Goal: Task Accomplishment & Management: Manage account settings

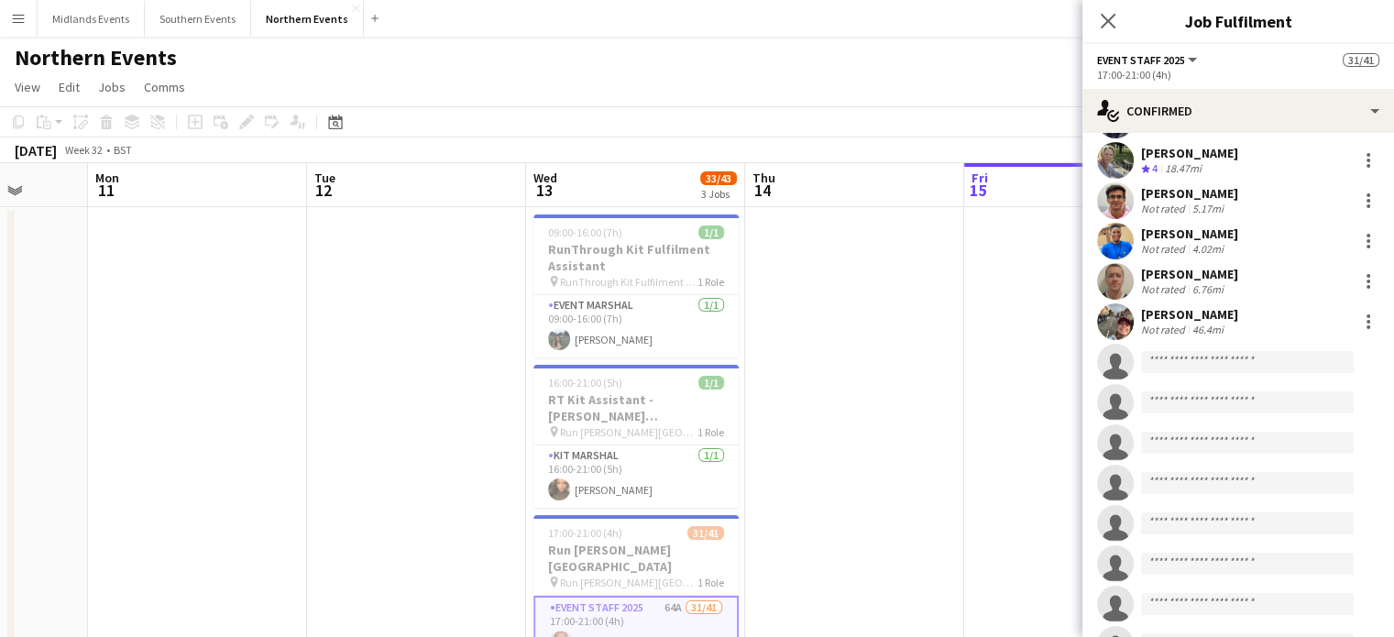
scroll to position [1153, 0]
click at [1360, 326] on div at bounding box center [1368, 324] width 22 height 22
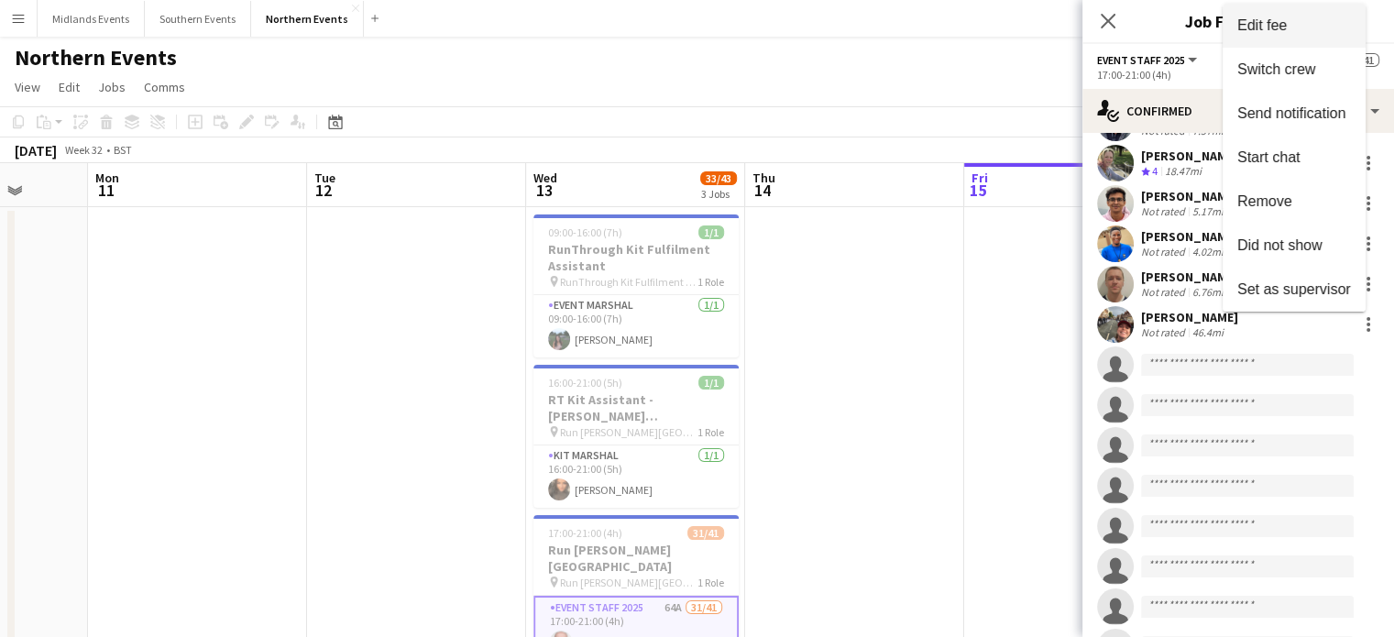
click at [1269, 32] on span "Edit fee" at bounding box center [1261, 25] width 49 height 16
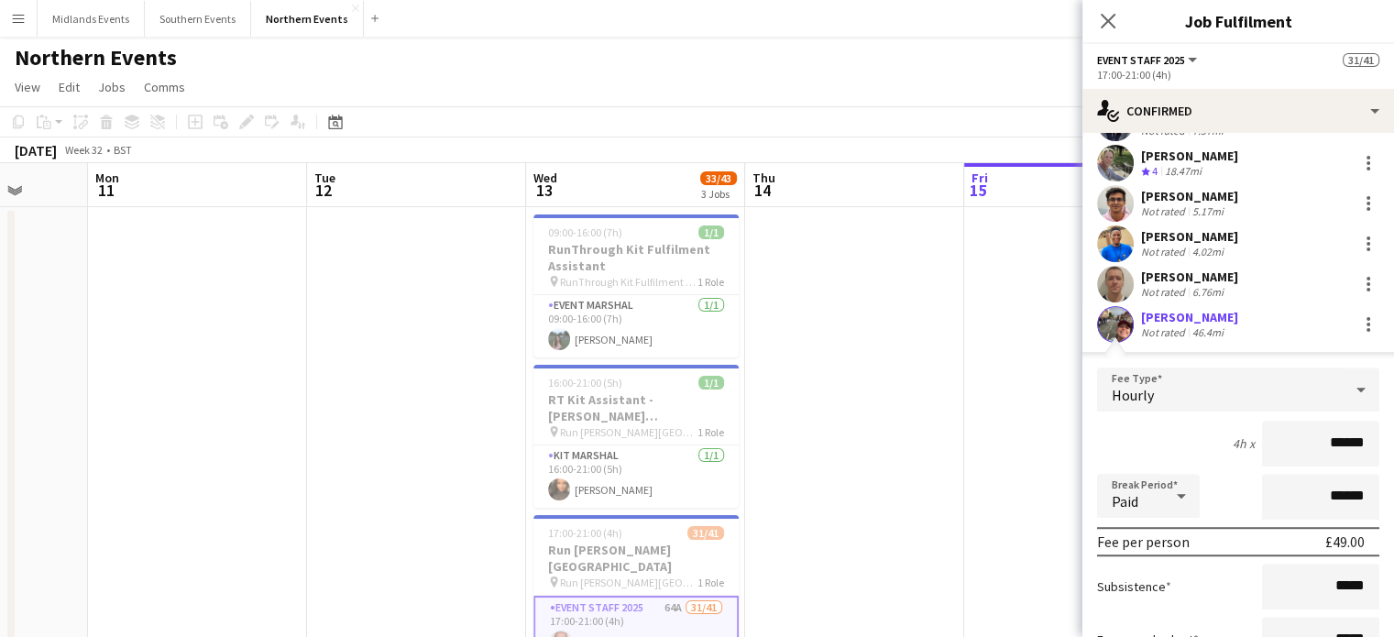
scroll to position [0, 0]
drag, startPoint x: 1280, startPoint y: 423, endPoint x: 1375, endPoint y: 426, distance: 94.4
click at [1375, 426] on form "Fee Type Hourly 4h x ****** Break Period Paid ****** Fee per person £49.00 Subs…" at bounding box center [1238, 563] width 312 height 391
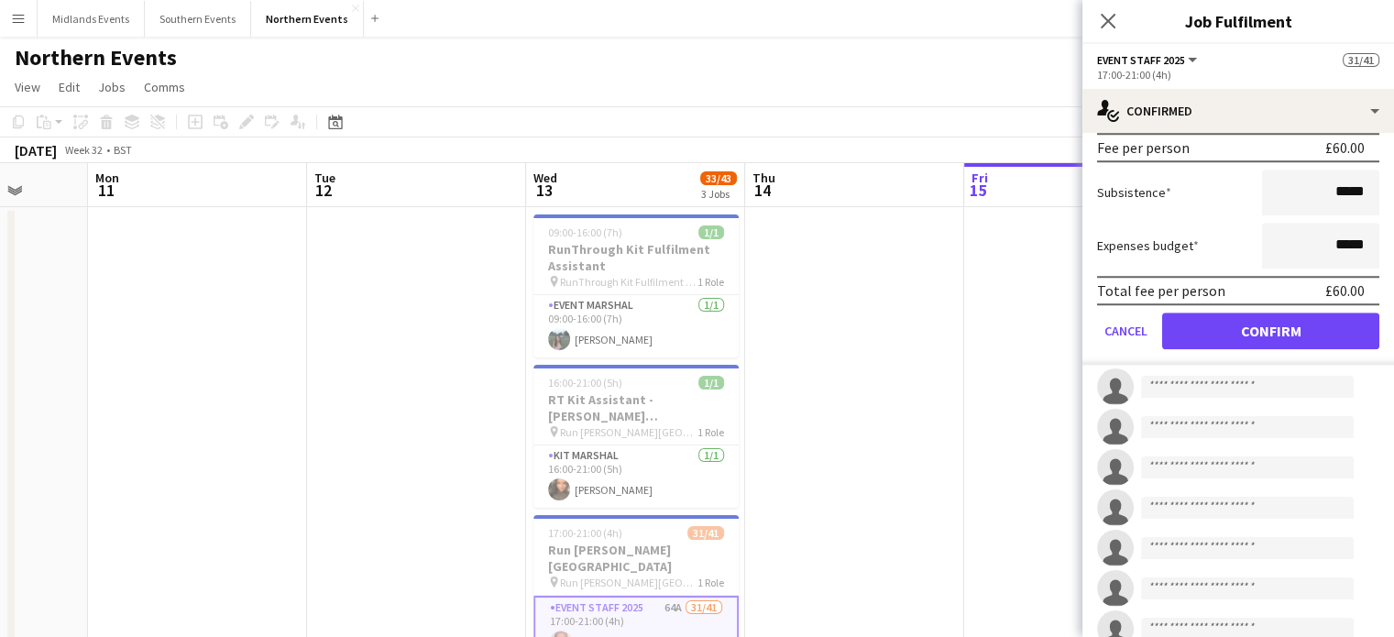
type input "******"
click at [1323, 329] on button "Confirm" at bounding box center [1270, 331] width 217 height 37
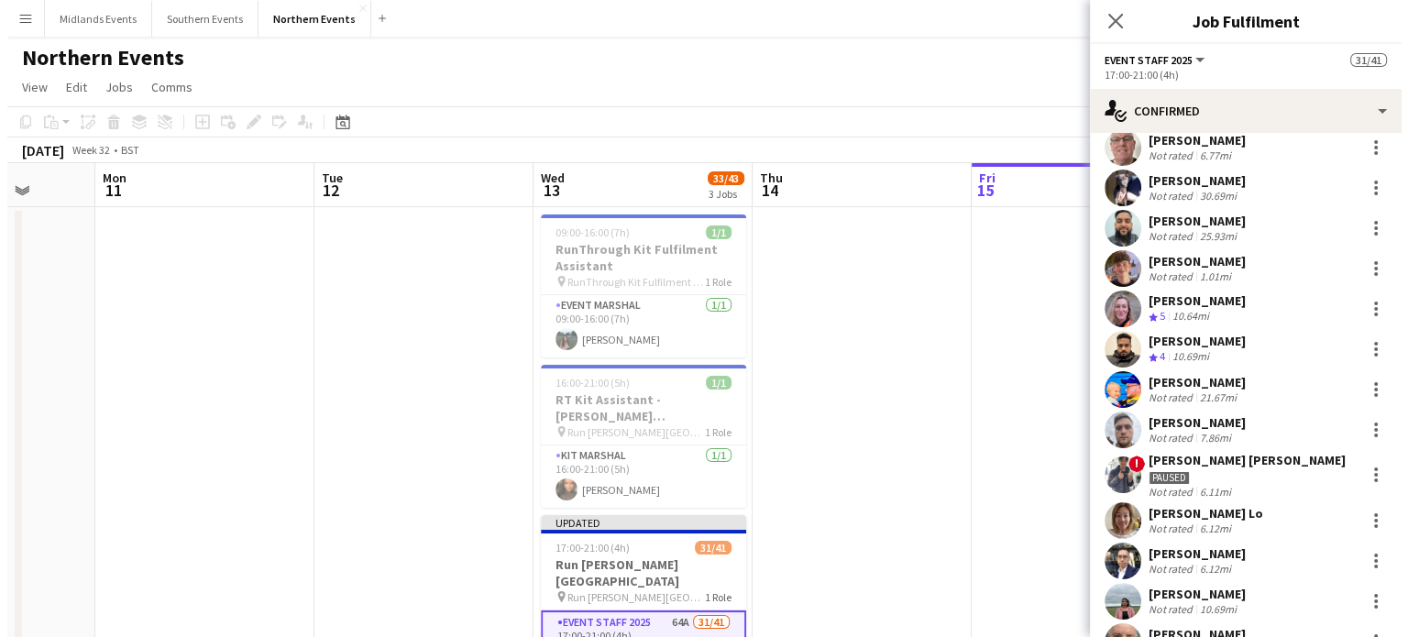
scroll to position [258, 0]
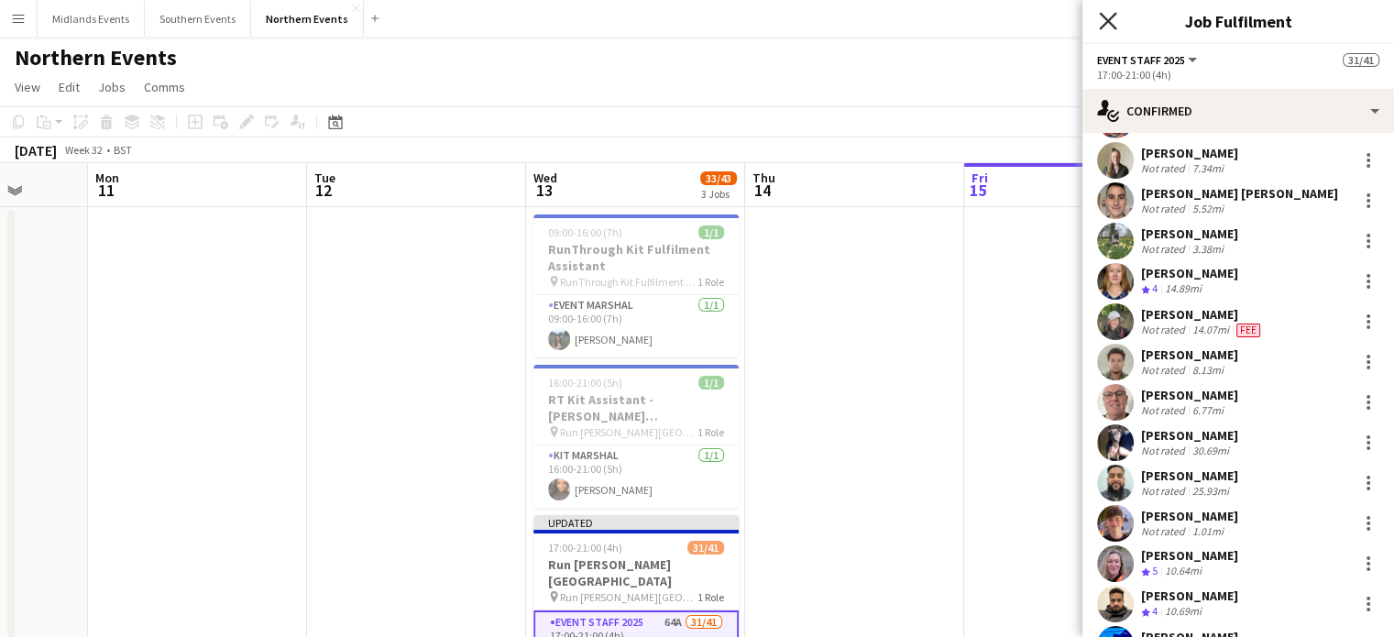
click at [1102, 16] on icon at bounding box center [1107, 20] width 17 height 17
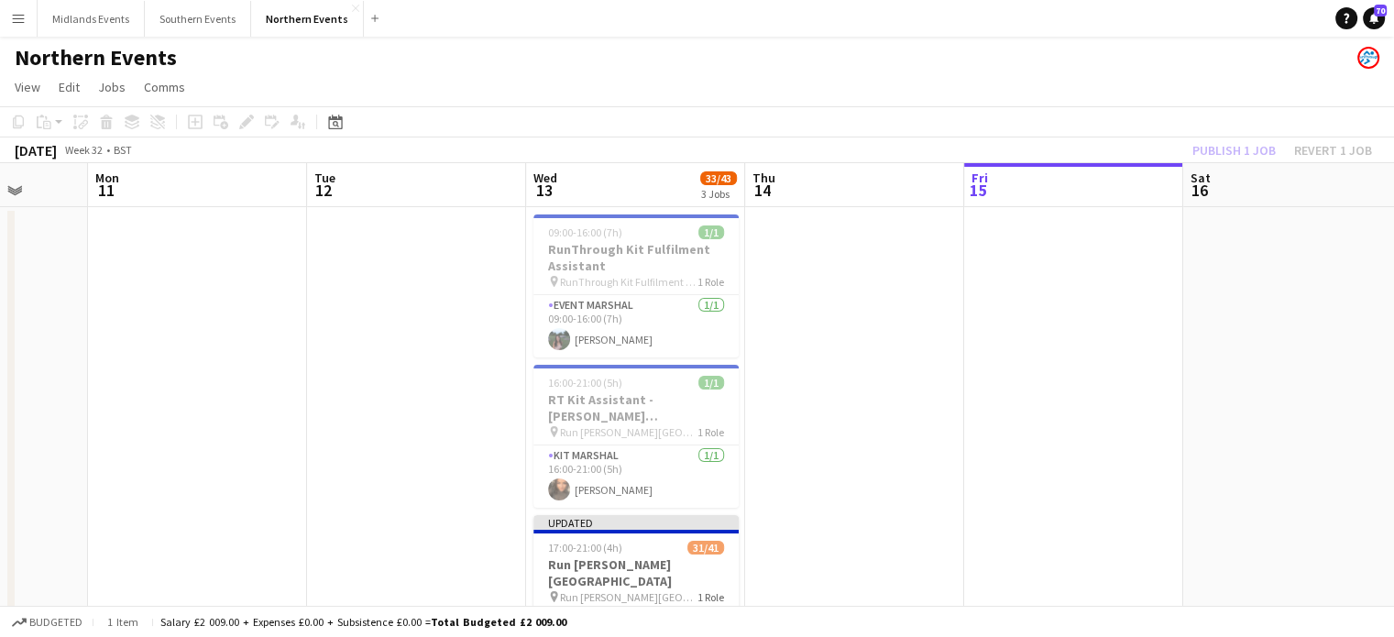
click at [1179, 85] on app-page-menu "View Day view expanded Day view collapsed Month view Date picker Jump to [DATE]…" at bounding box center [697, 88] width 1394 height 35
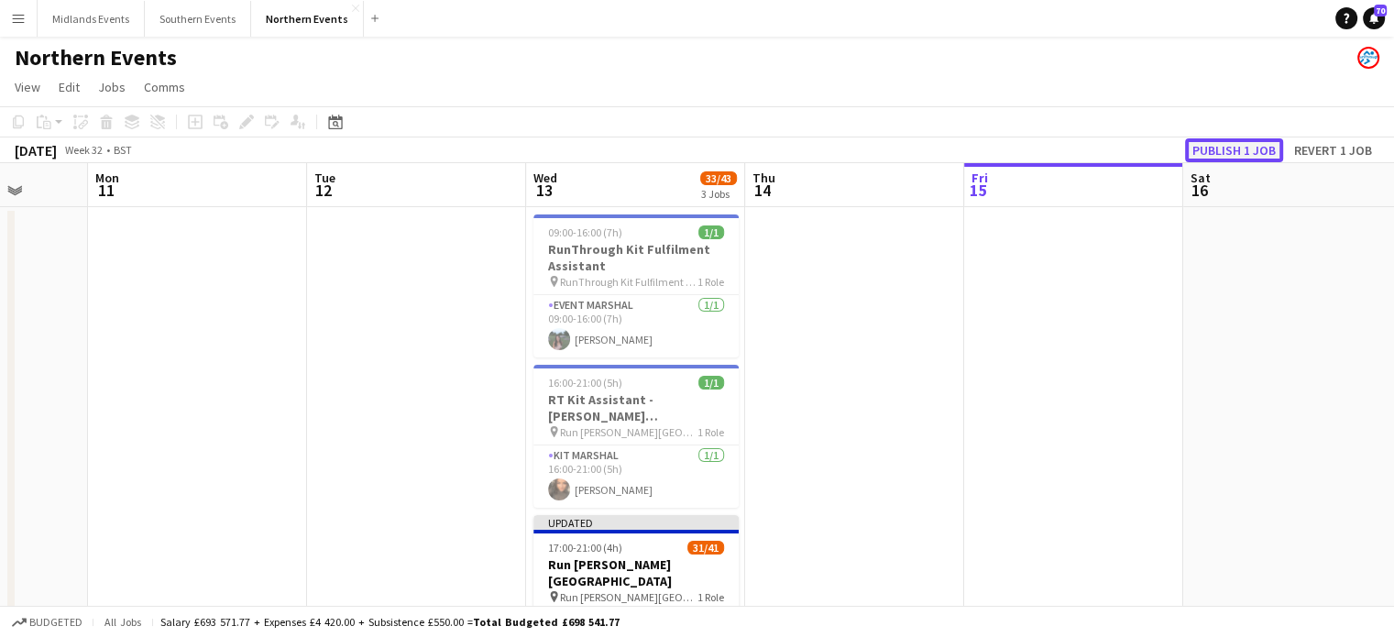
click at [1226, 150] on button "Publish 1 job" at bounding box center [1234, 150] width 98 height 24
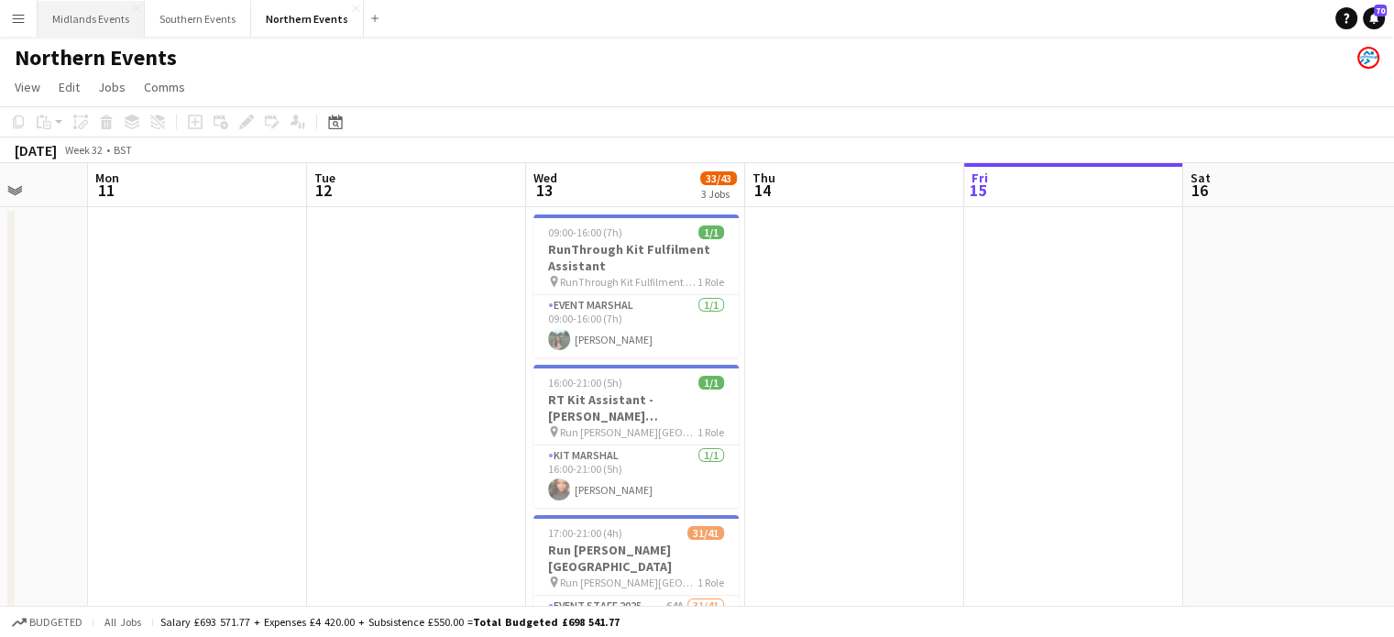
click at [82, 18] on button "Midlands Events Close" at bounding box center [91, 19] width 107 height 36
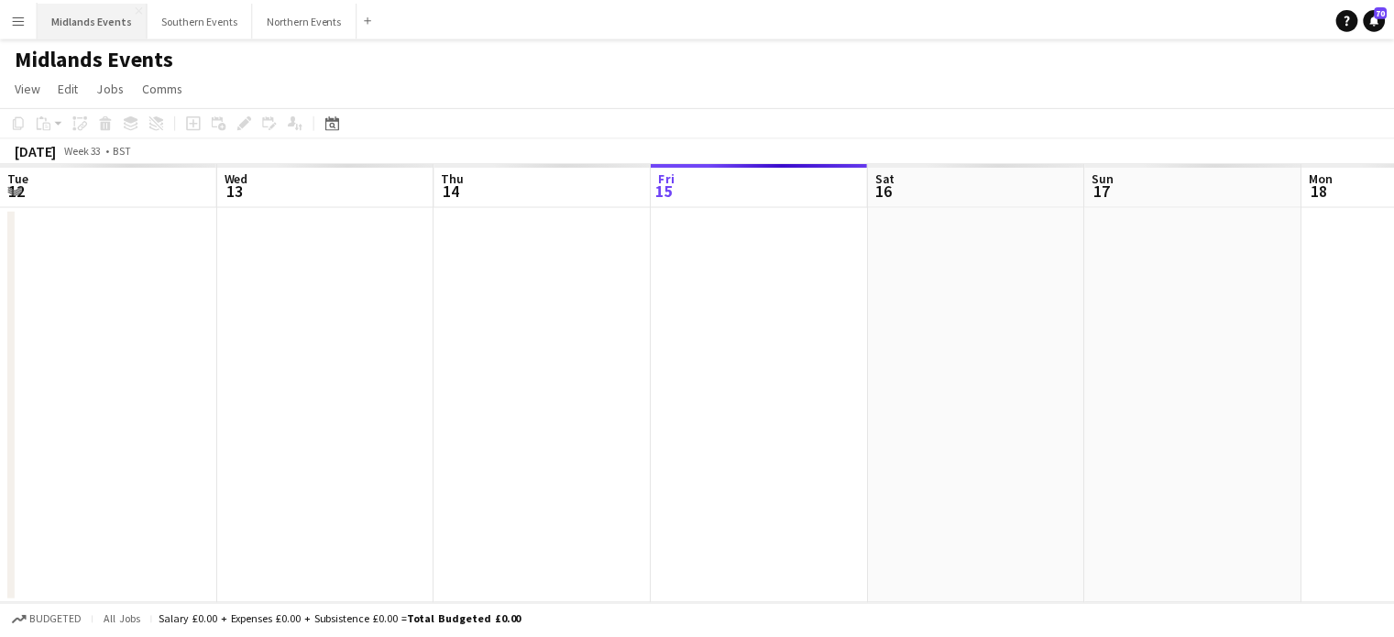
scroll to position [0, 438]
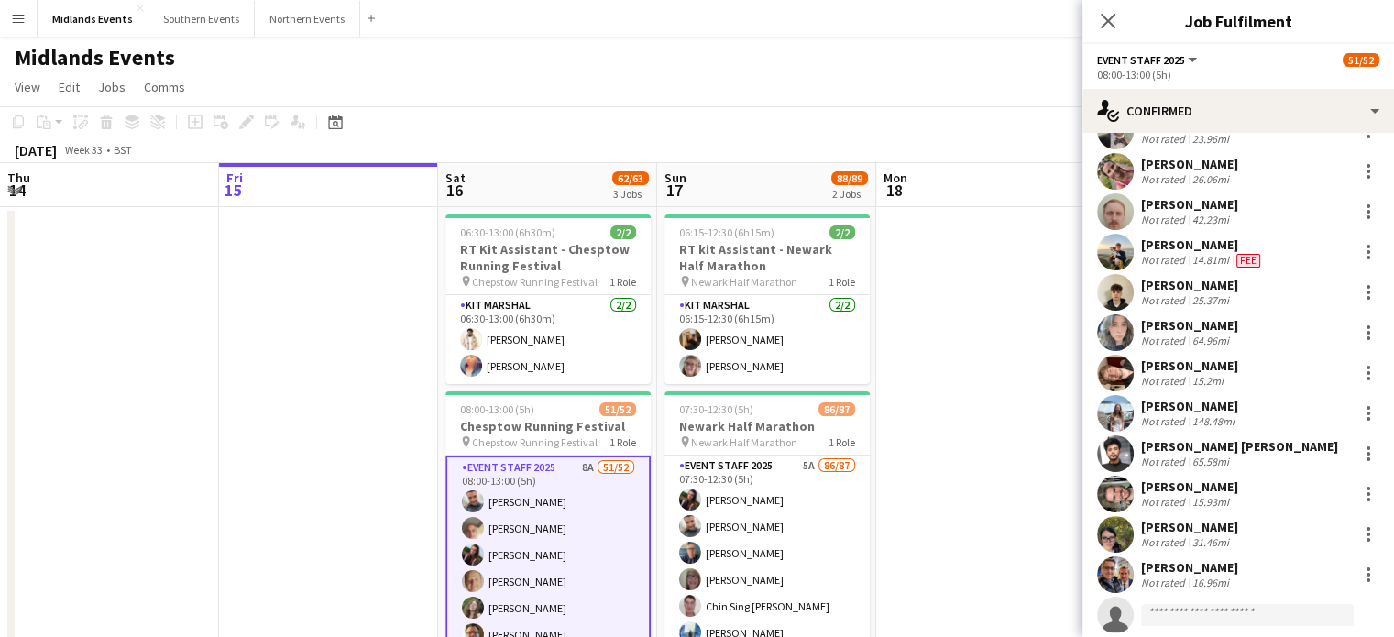
scroll to position [1747, 0]
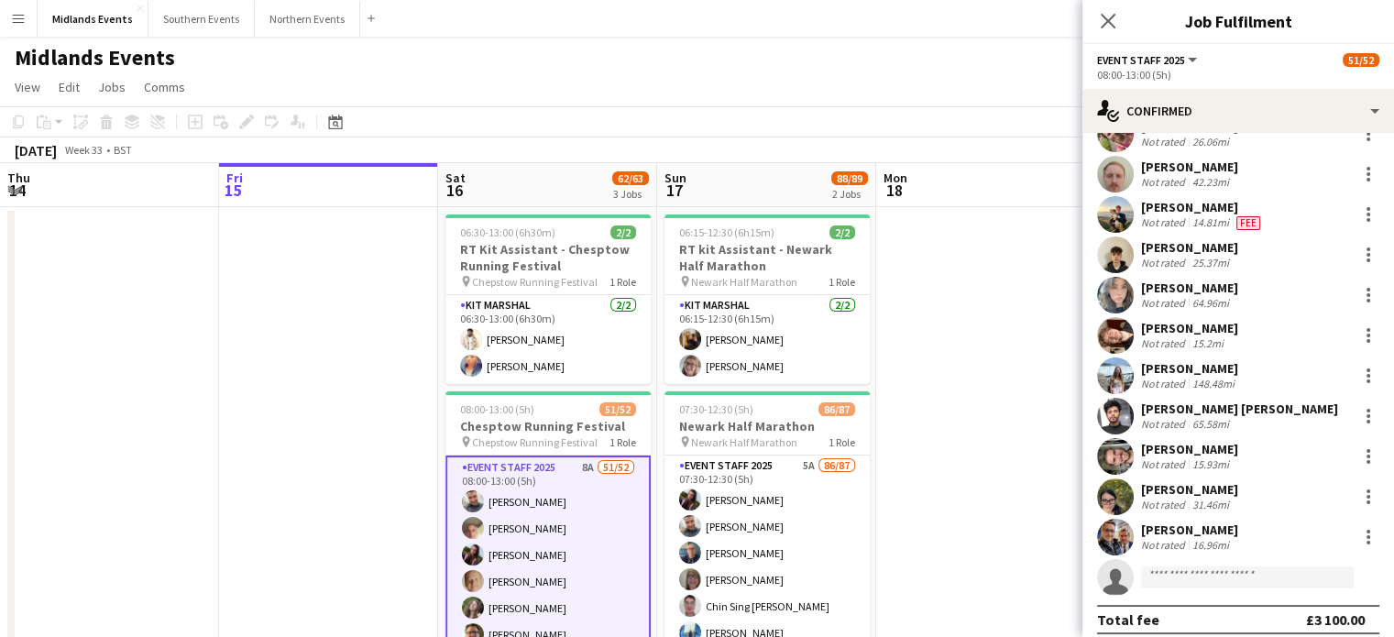
click at [1213, 360] on div "[PERSON_NAME]" at bounding box center [1189, 368] width 97 height 16
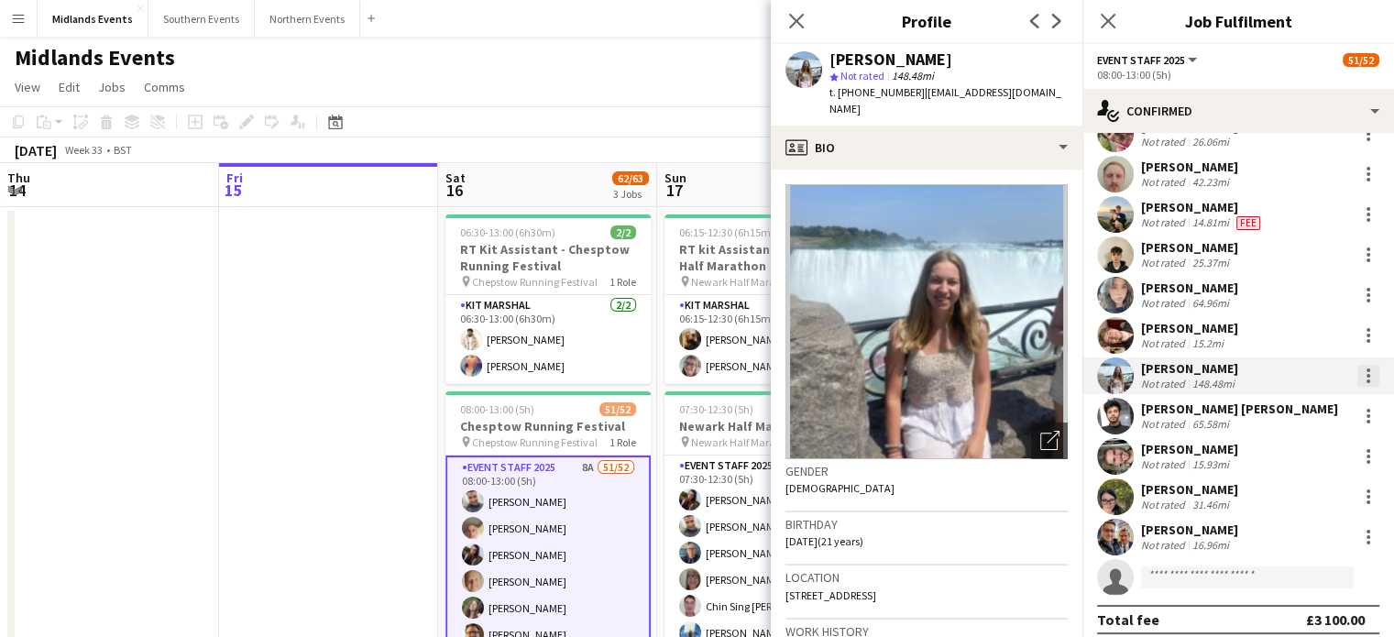
click at [1366, 374] on div at bounding box center [1368, 376] width 4 height 4
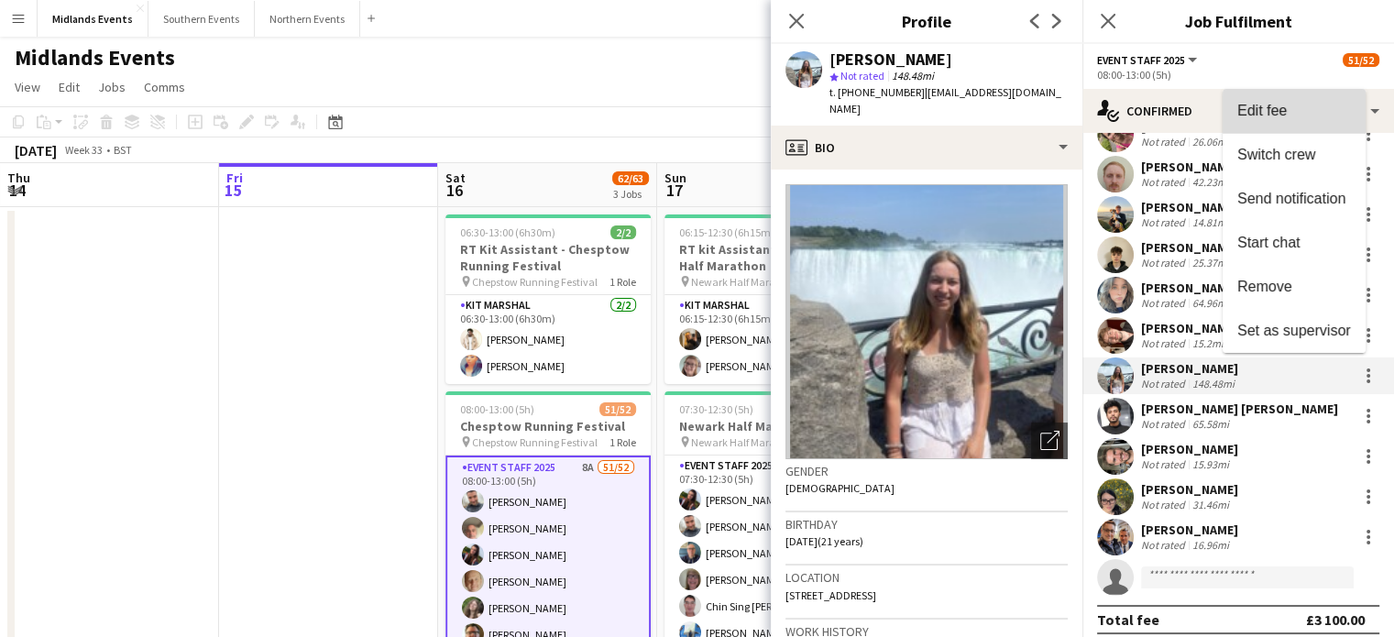
click at [1287, 117] on span "Edit fee" at bounding box center [1294, 110] width 114 height 16
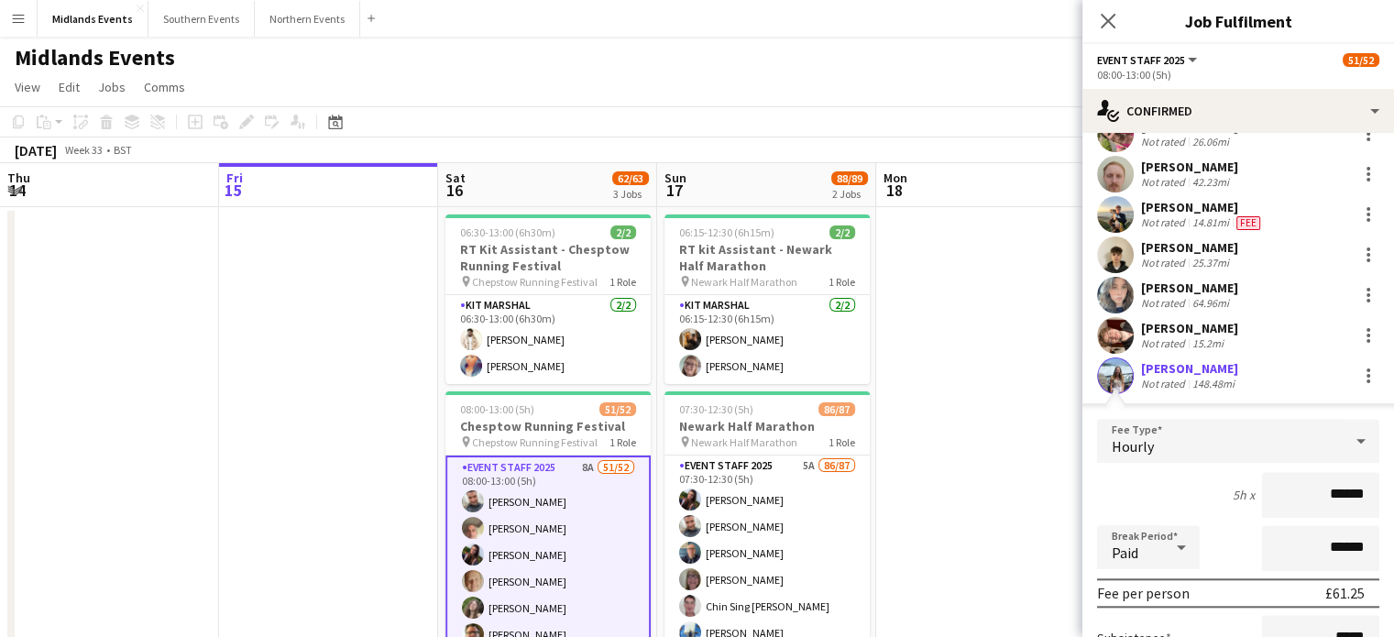
drag, startPoint x: 1301, startPoint y: 486, endPoint x: 1382, endPoint y: 485, distance: 80.7
click at [1382, 485] on mat-expansion-panel "check Confirmed Start chat Send notification Share Supervisor [PERSON_NAME] Cre…" at bounding box center [1238, 385] width 312 height 504
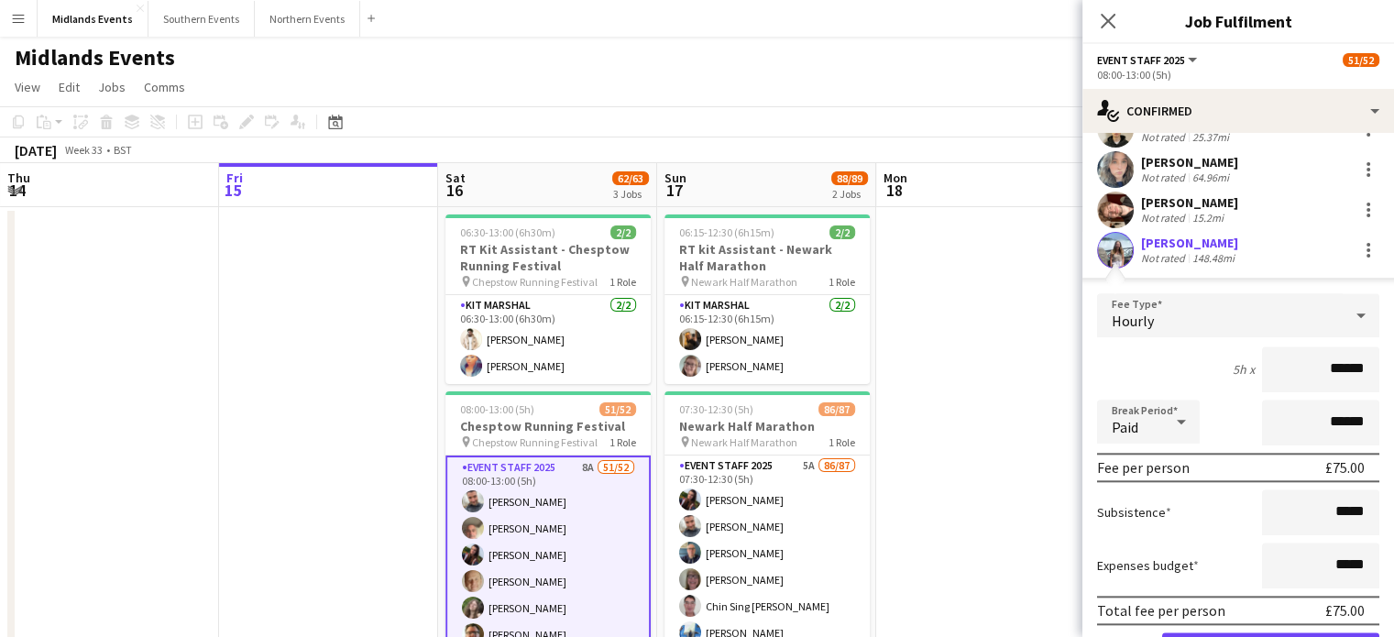
scroll to position [1869, 0]
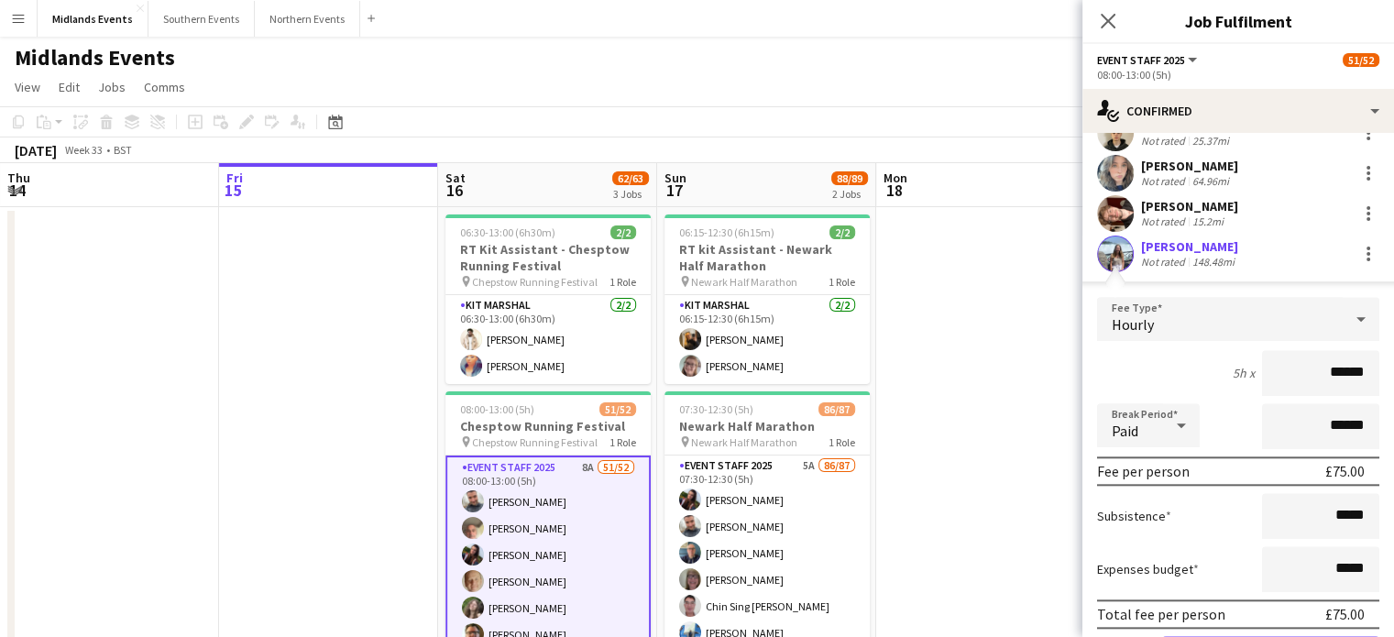
type input "******"
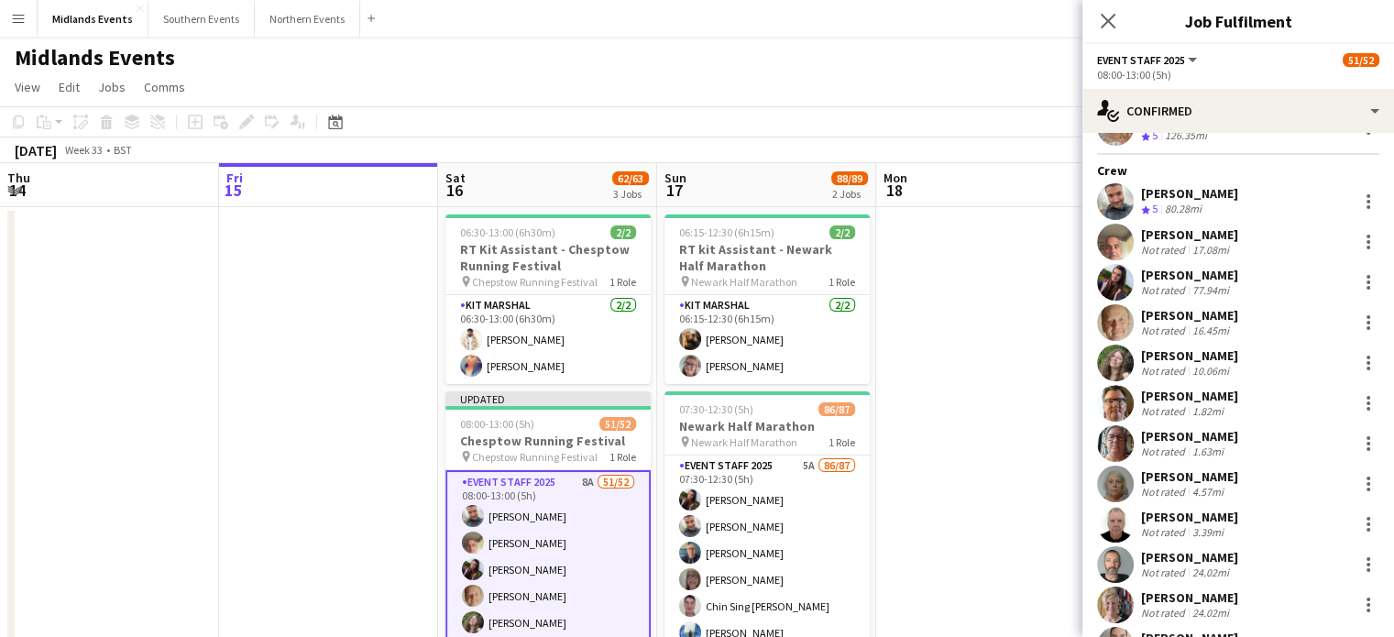
scroll to position [0, 0]
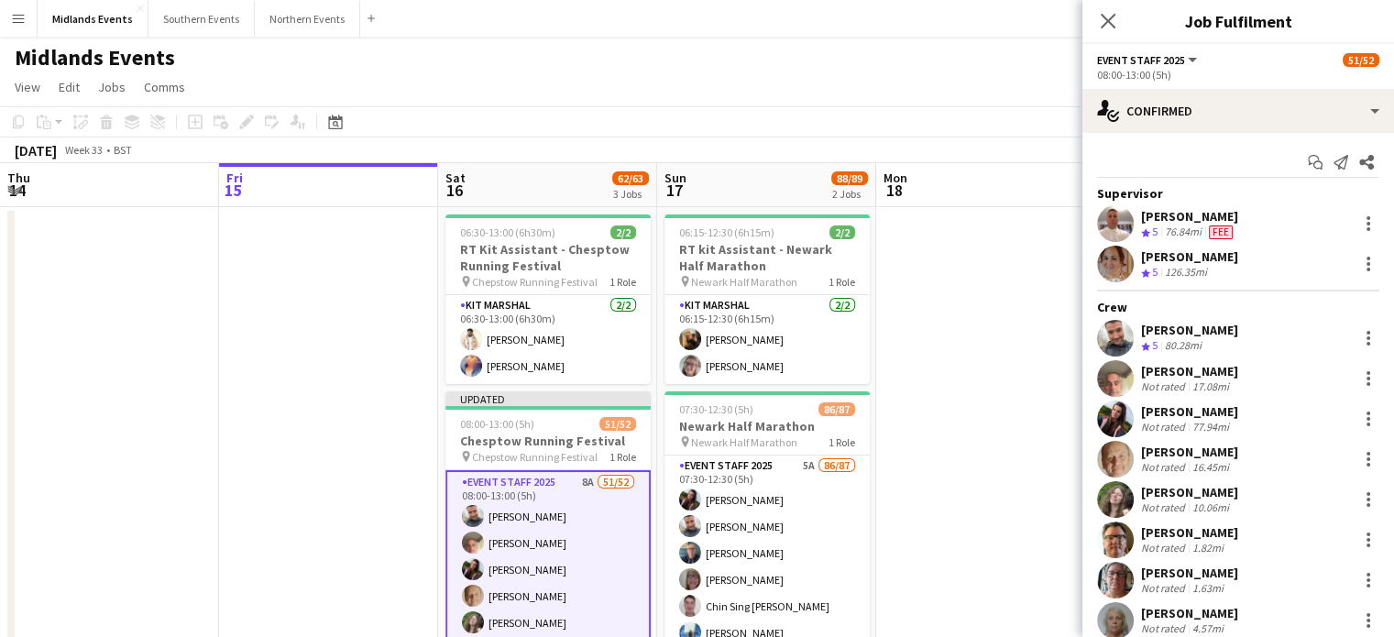
click at [1103, 34] on div "Close pop-in" at bounding box center [1107, 21] width 51 height 42
click at [1103, 27] on icon at bounding box center [1107, 20] width 17 height 17
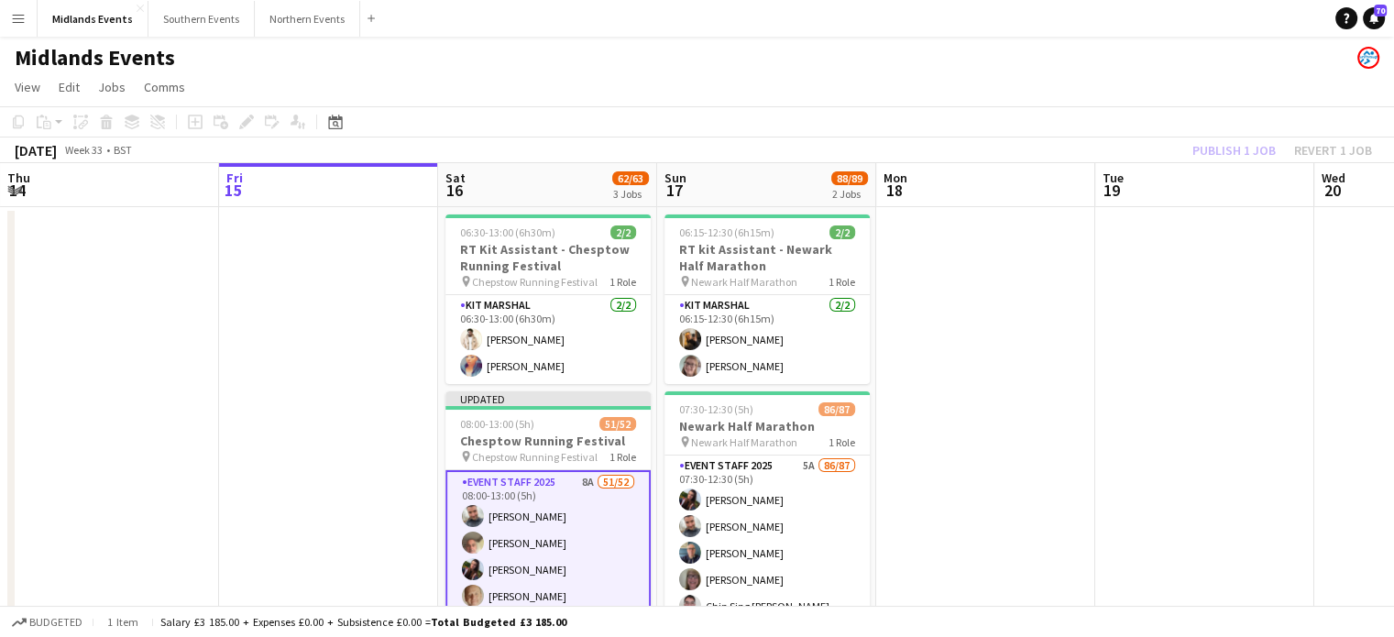
click at [1195, 153] on div "Publish 1 job Revert 1 job" at bounding box center [1282, 150] width 224 height 24
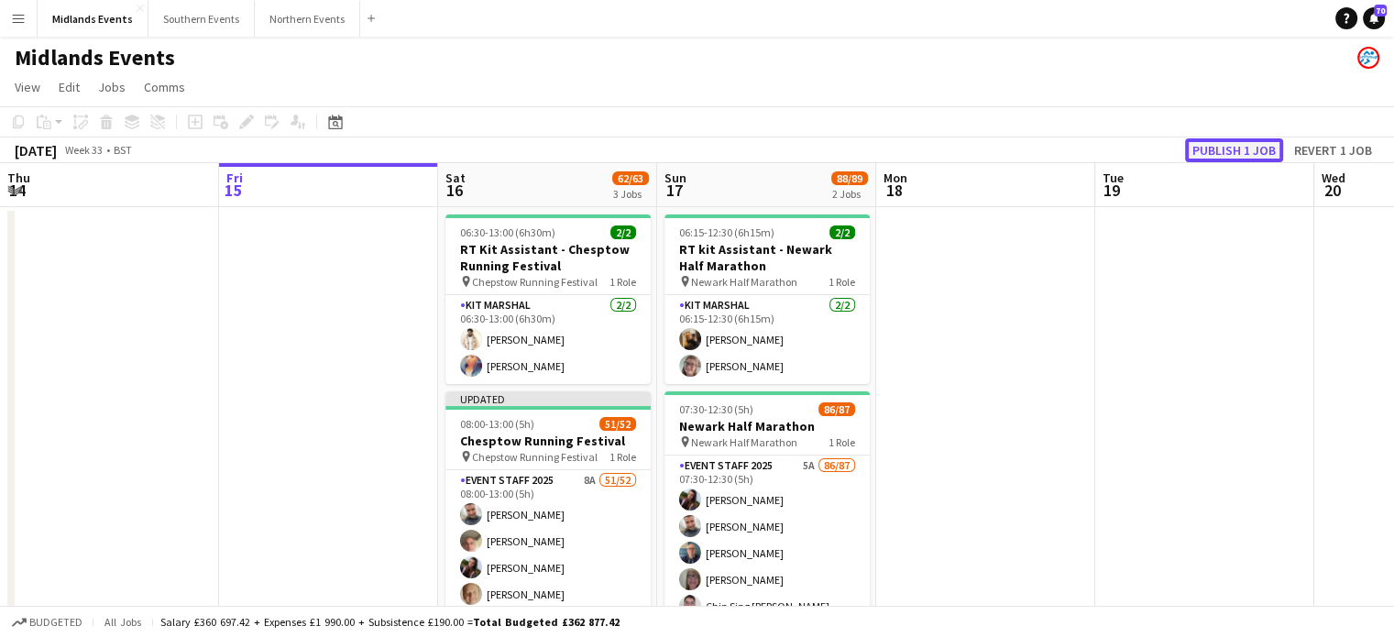
click at [1213, 151] on button "Publish 1 job" at bounding box center [1234, 150] width 98 height 24
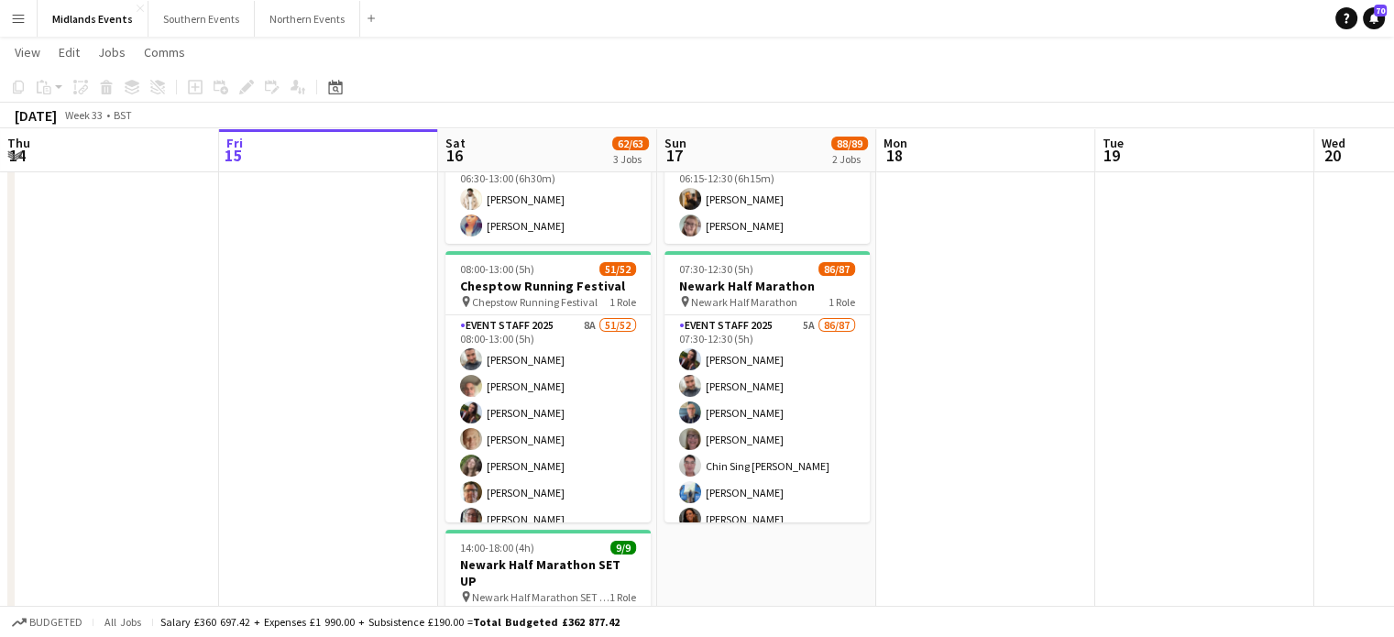
scroll to position [149, 0]
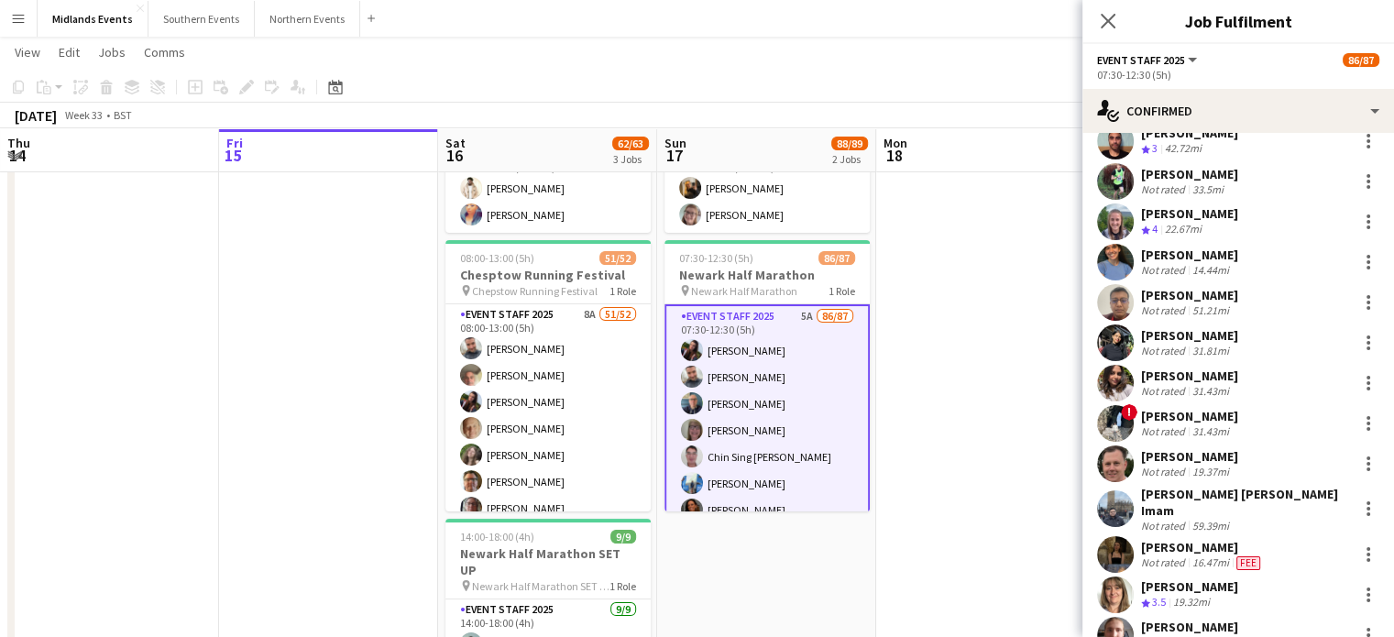
scroll to position [0, 0]
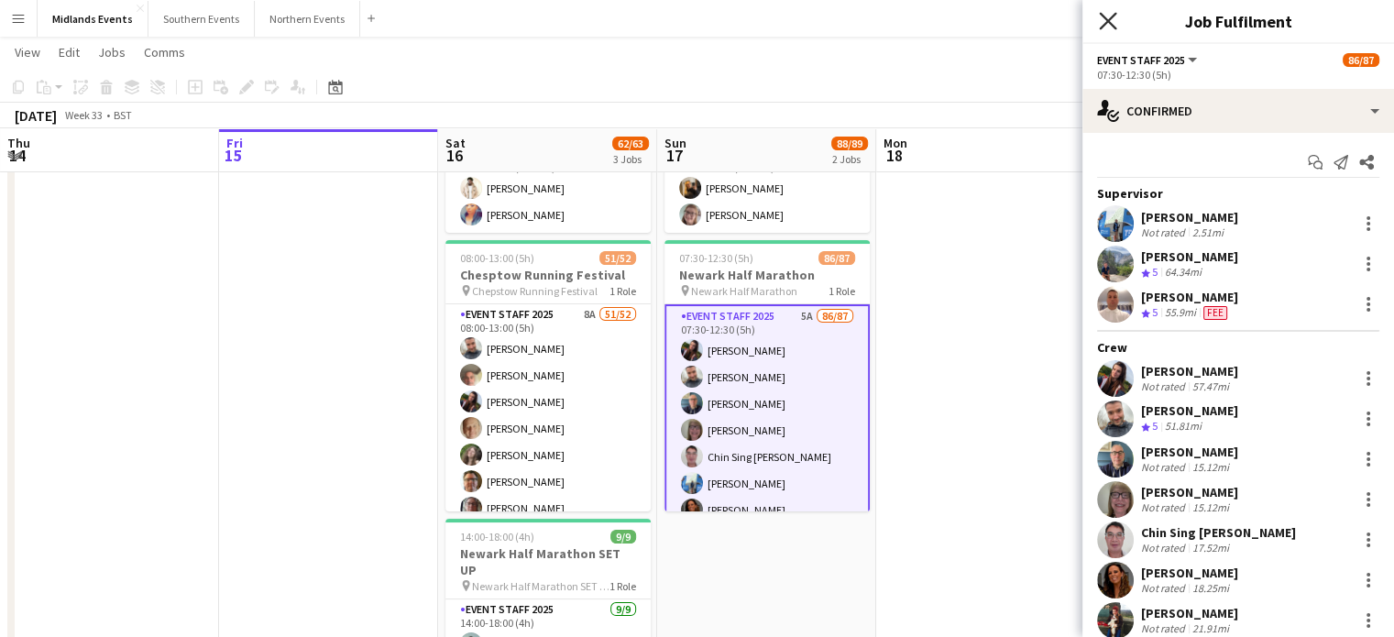
click at [1110, 16] on icon "Close pop-in" at bounding box center [1107, 20] width 17 height 17
